Goal: Information Seeking & Learning: Learn about a topic

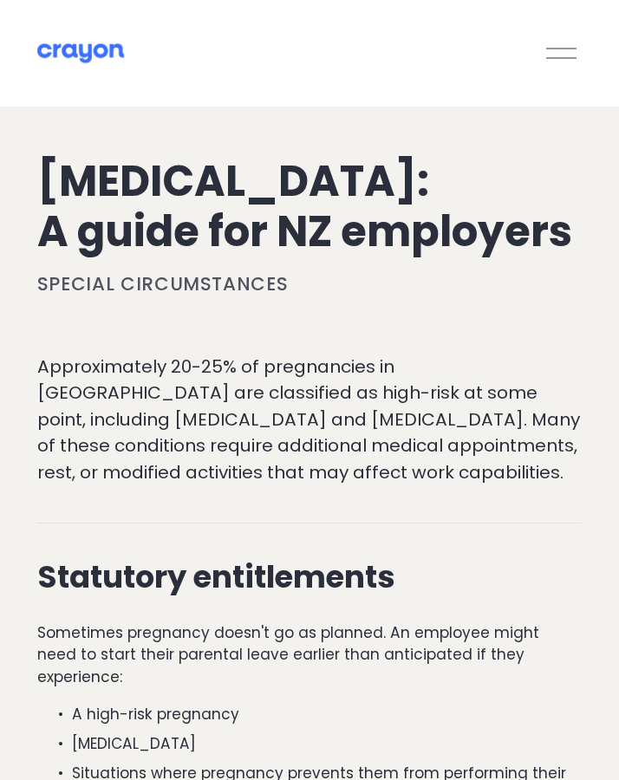
click at [172, 402] on div "Approximately 20-25% of pregnancies in [GEOGRAPHIC_DATA] are classified as high…" at bounding box center [310, 419] width 574 height 161
click at [158, 458] on p "Approximately 20-25% of pregnancies in [GEOGRAPHIC_DATA] are classified as high…" at bounding box center [309, 420] width 544 height 132
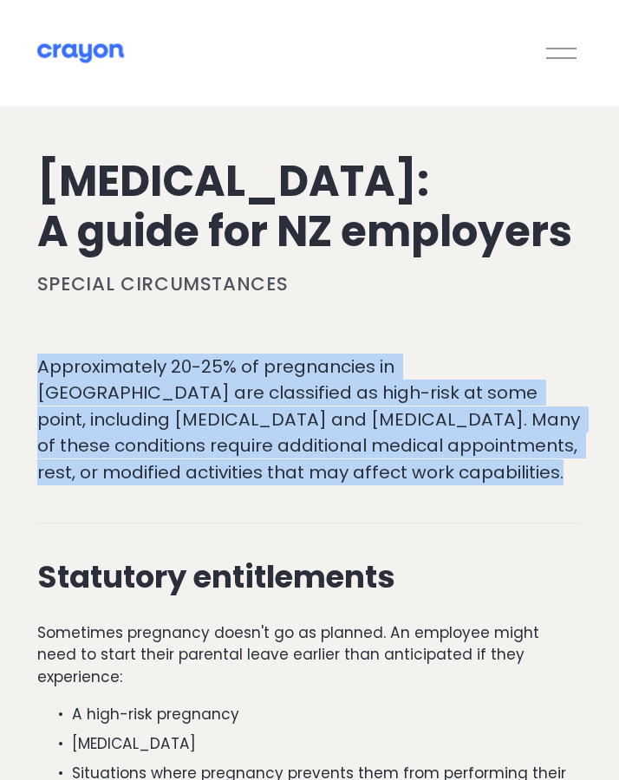
click at [158, 458] on p "Approximately 20-25% of pregnancies in [GEOGRAPHIC_DATA] are classified as high…" at bounding box center [309, 420] width 544 height 132
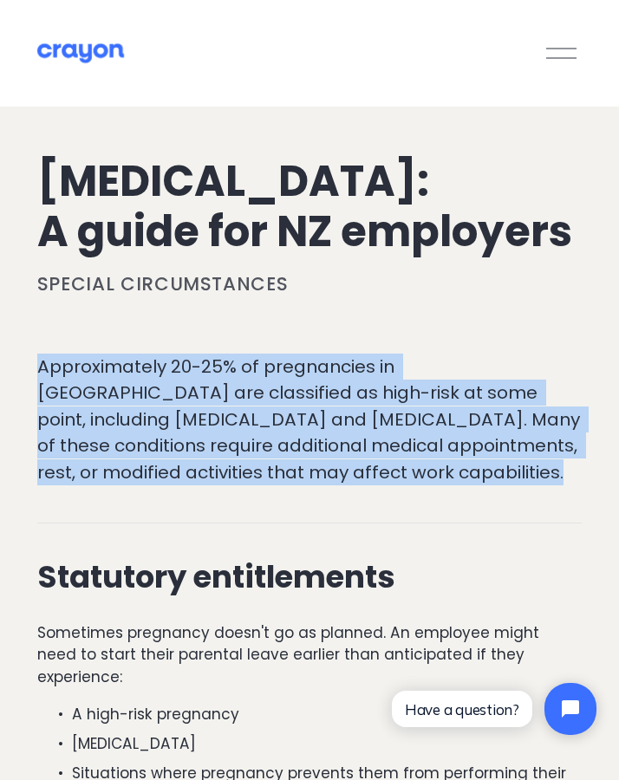
copy div "Approximately 20-25% of pregnancies in [GEOGRAPHIC_DATA] are classified as high…"
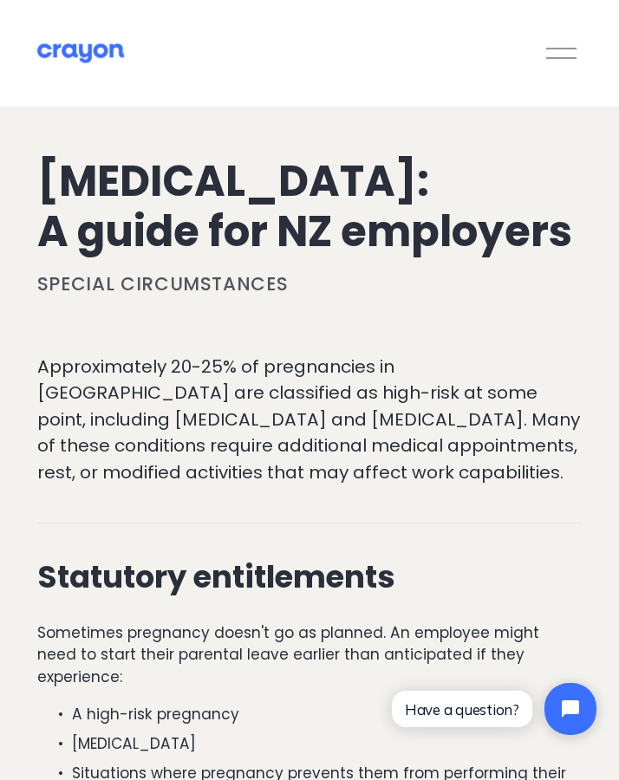
drag, startPoint x: 99, startPoint y: 49, endPoint x: 369, endPoint y: 0, distance: 274.7
click at [211, 231] on h1 "[MEDICAL_DATA]: A guide for NZ employers" at bounding box center [309, 206] width 544 height 101
click at [212, 231] on h1 "[MEDICAL_DATA]: A guide for NZ employers" at bounding box center [309, 206] width 544 height 101
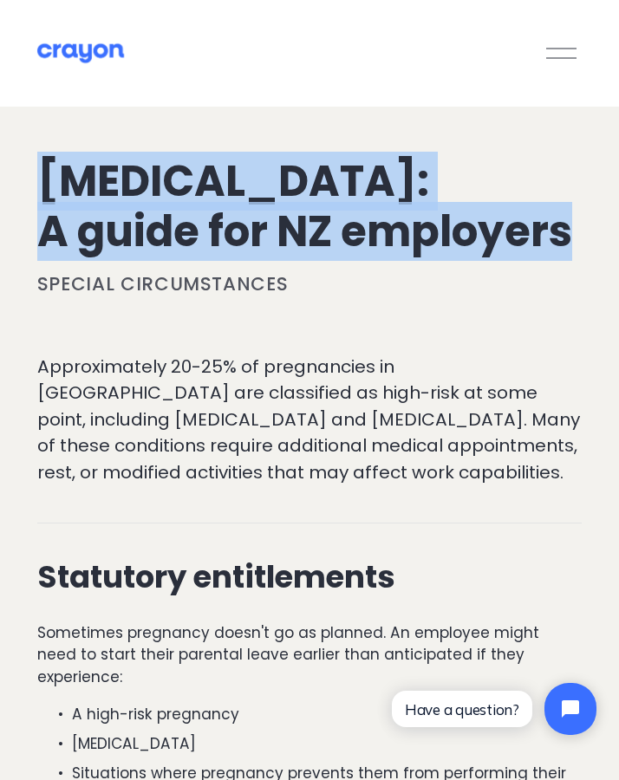
click at [212, 231] on h1 "[MEDICAL_DATA]: A guide for NZ employers" at bounding box center [309, 206] width 544 height 101
copy div "[MEDICAL_DATA]: A guide for NZ employers"
click at [92, 55] on img at bounding box center [80, 53] width 87 height 22
